Goal: Check status: Check status

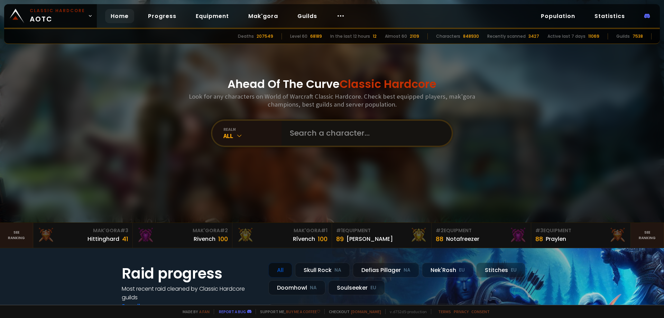
click at [323, 136] on input "text" at bounding box center [364, 133] width 158 height 25
type input "[PERSON_NAME]"
click at [316, 134] on input "text" at bounding box center [364, 133] width 158 height 25
type input "emmaultra"
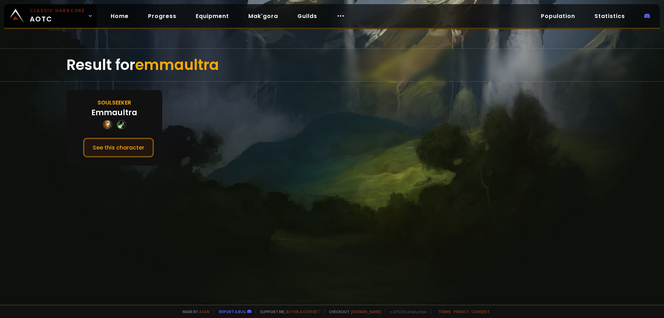
click at [123, 150] on button "See this character" at bounding box center [118, 148] width 71 height 20
